Goal: Information Seeking & Learning: Learn about a topic

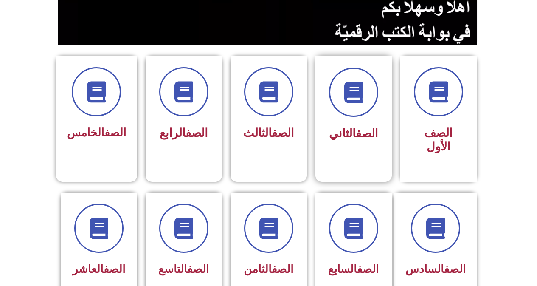
scroll to position [180, 0]
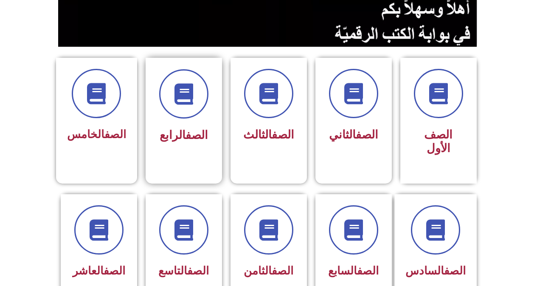
click at [179, 122] on div "الصف الرابع" at bounding box center [184, 107] width 54 height 77
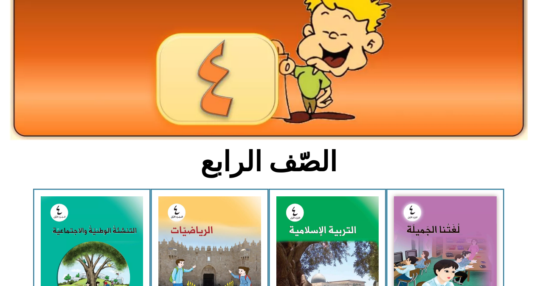
scroll to position [121, 0]
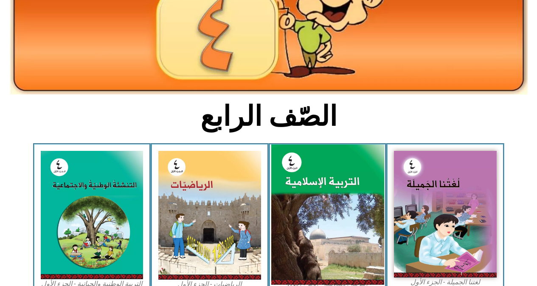
click at [331, 180] on img at bounding box center [327, 214] width 113 height 141
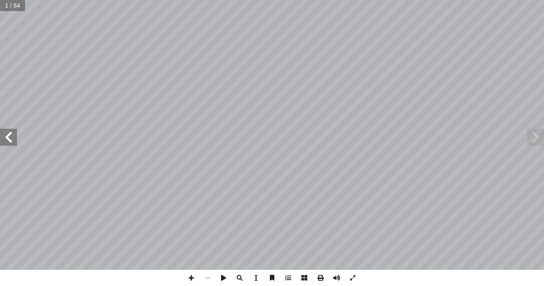
drag, startPoint x: 3, startPoint y: 140, endPoint x: 7, endPoint y: 144, distance: 5.4
click at [7, 144] on span at bounding box center [8, 137] width 17 height 17
click at [6, 140] on span at bounding box center [8, 137] width 17 height 17
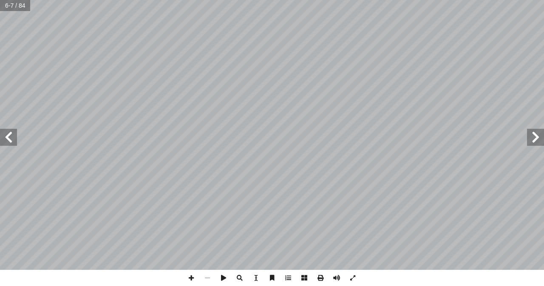
click at [6, 140] on span at bounding box center [8, 137] width 17 height 17
click at [1, 133] on span at bounding box center [8, 137] width 17 height 17
click at [543, 139] on span at bounding box center [535, 137] width 17 height 17
